Goal: Information Seeking & Learning: Check status

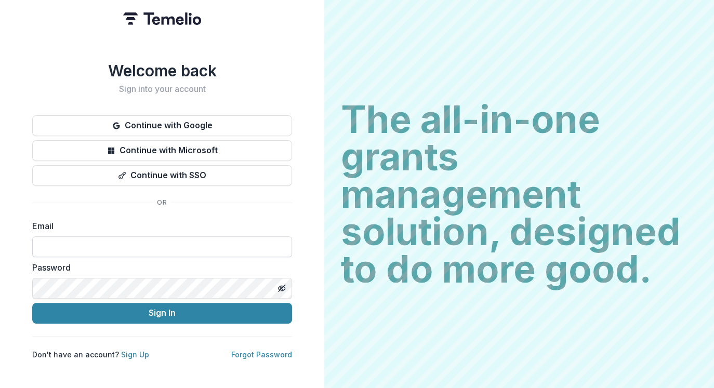
click at [173, 250] on input at bounding box center [162, 247] width 260 height 21
type input "**********"
click at [32, 303] on button "Sign In" at bounding box center [162, 313] width 260 height 21
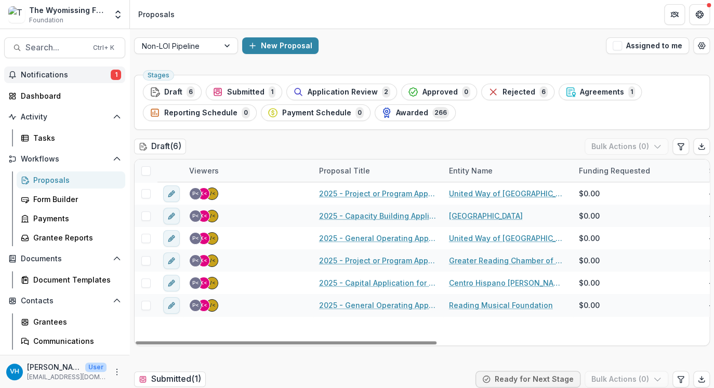
click at [91, 69] on button "Notifications 1" at bounding box center [64, 75] width 121 height 17
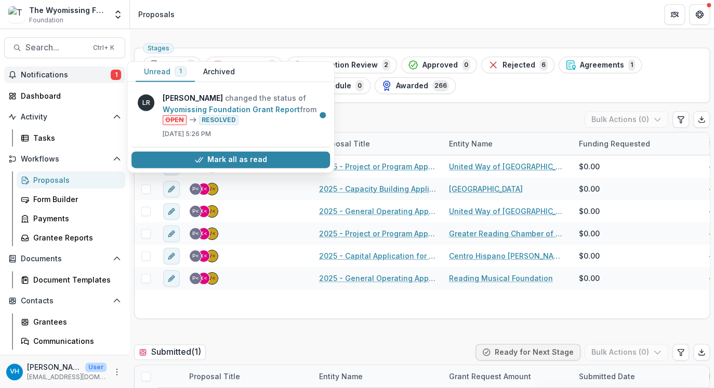
scroll to position [52, 0]
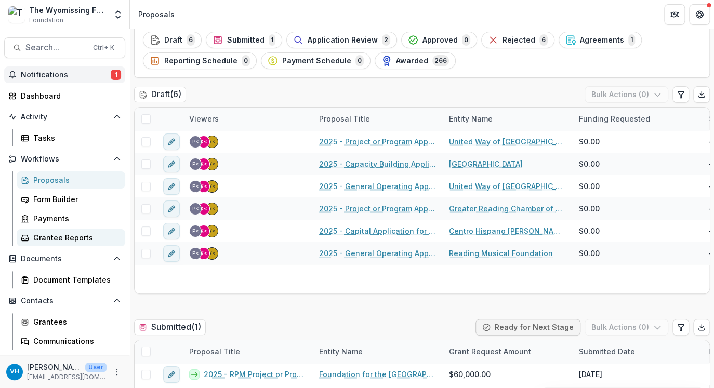
click at [67, 235] on div "Grantee Reports" at bounding box center [75, 237] width 84 height 11
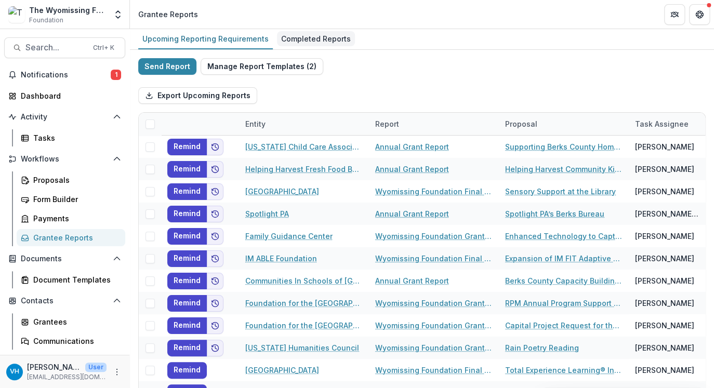
click at [287, 45] on div "Completed Reports" at bounding box center [316, 38] width 78 height 15
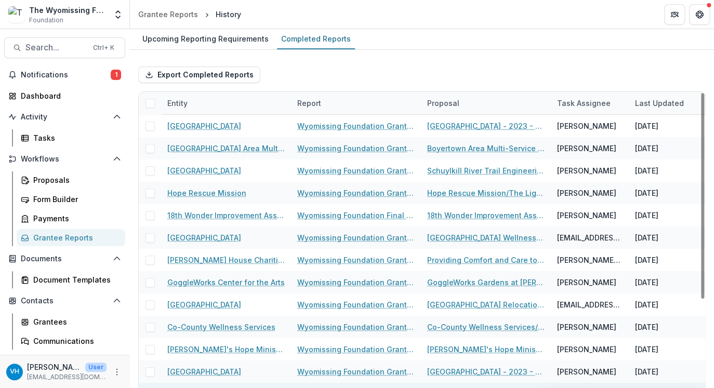
click at [420, 385] on div "Wyomissing Foundation Grant Report" at bounding box center [356, 394] width 130 height 22
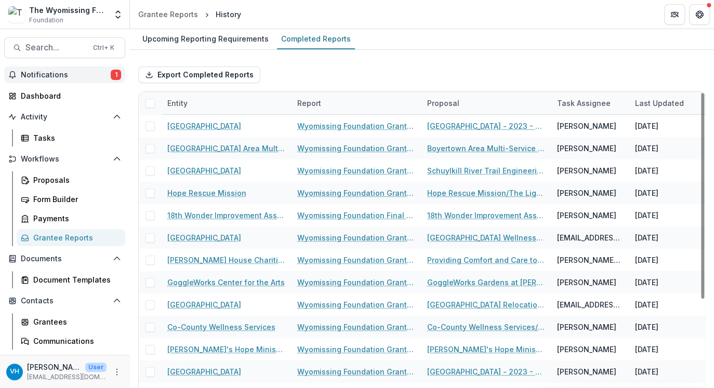
click at [97, 75] on span "Notifications" at bounding box center [66, 75] width 90 height 9
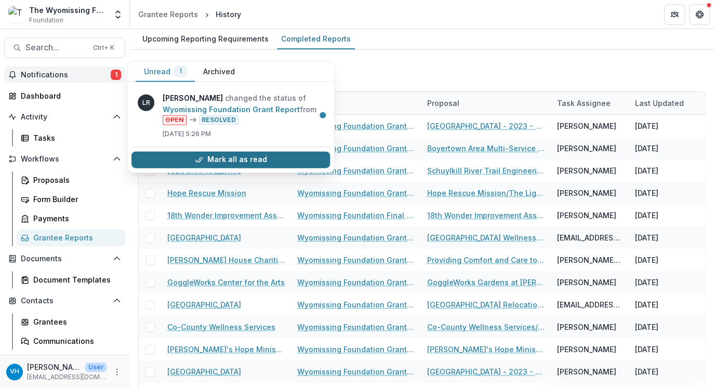
click at [272, 160] on button "Mark all as read" at bounding box center [231, 159] width 199 height 17
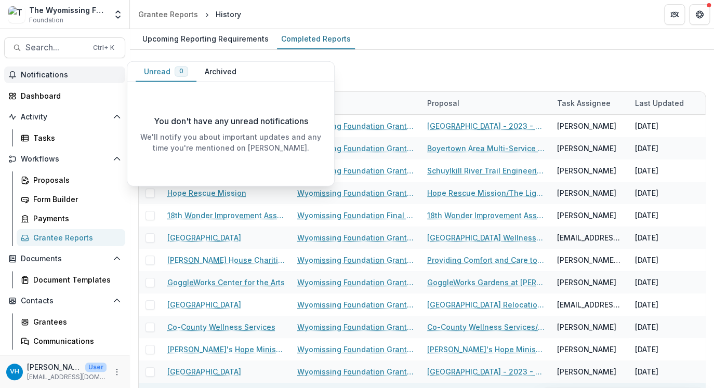
click at [252, 386] on div "Hope Rescue Mission" at bounding box center [225, 394] width 117 height 22
